Goal: Task Accomplishment & Management: Manage account settings

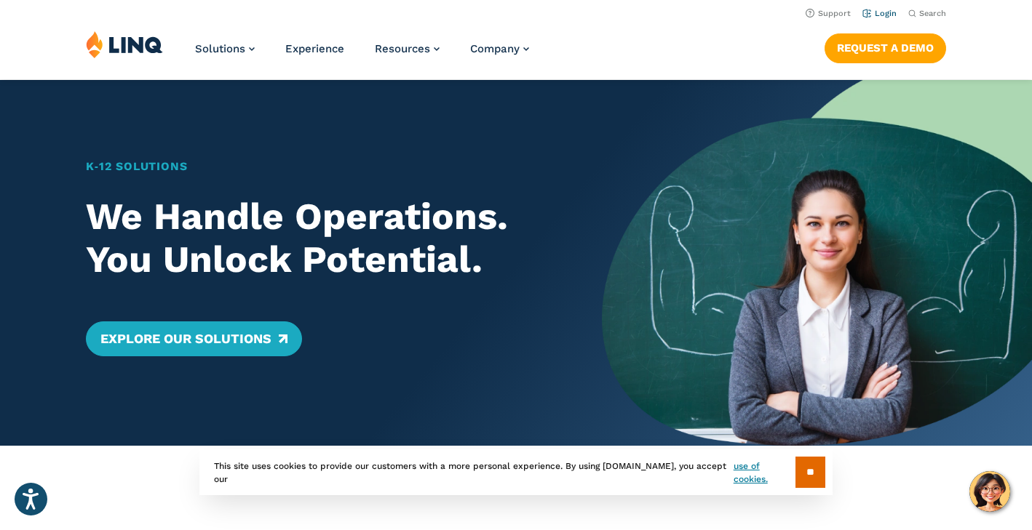
click at [881, 10] on link "Login" at bounding box center [879, 13] width 34 height 9
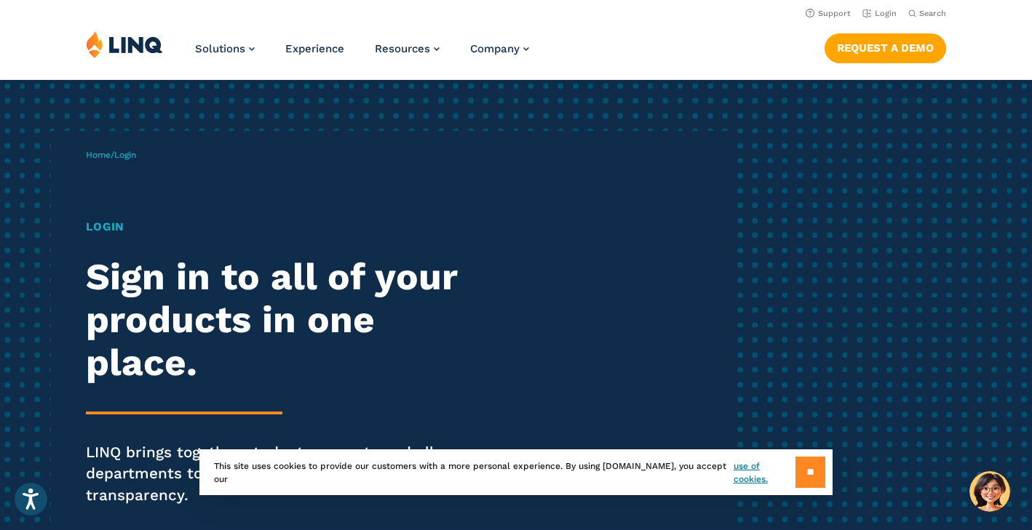
click at [808, 474] on input "**" at bounding box center [810, 472] width 30 height 31
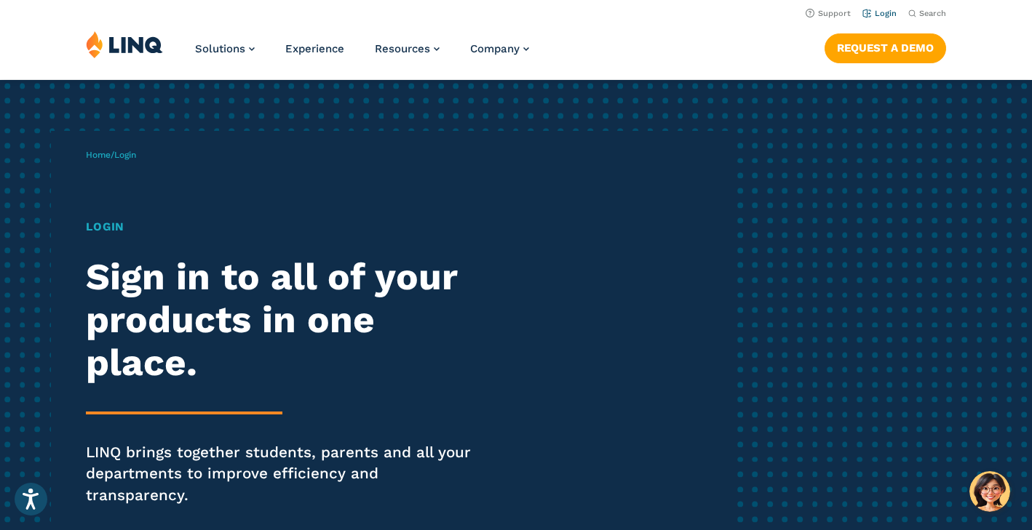
click at [886, 13] on link "Login" at bounding box center [879, 13] width 34 height 9
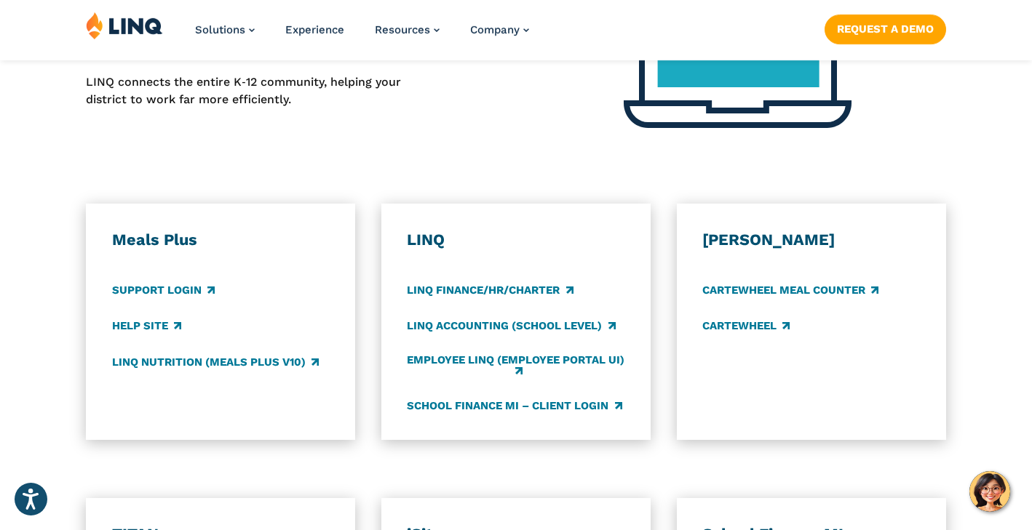
scroll to position [736, 0]
click at [169, 282] on link "Support Login" at bounding box center [163, 290] width 103 height 16
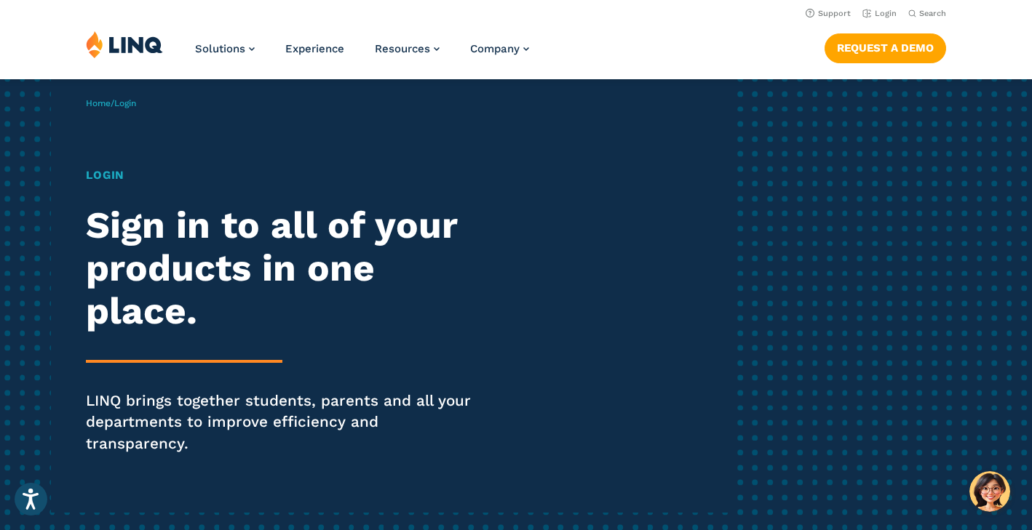
scroll to position [0, 0]
